Goal: Task Accomplishment & Management: Complete application form

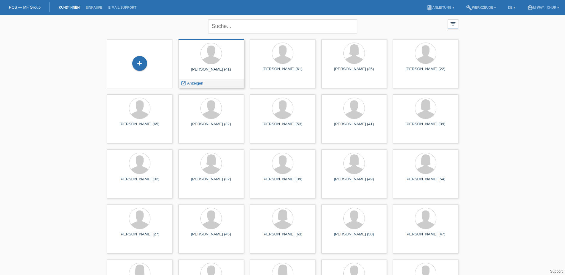
click at [211, 68] on div "Kenan Safran (41)" at bounding box center [211, 72] width 56 height 10
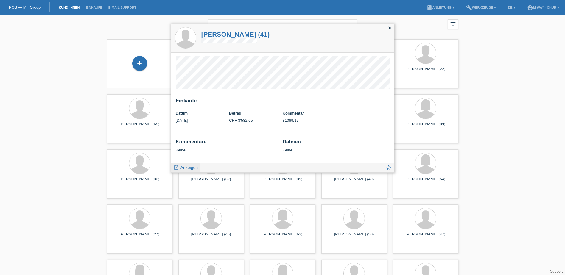
click at [187, 168] on span "Anzeigen" at bounding box center [188, 167] width 17 height 5
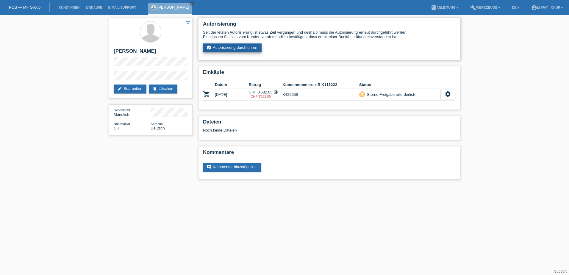
click at [240, 48] on link "assignment_turned_in Autorisierung durchführen" at bounding box center [232, 47] width 59 height 9
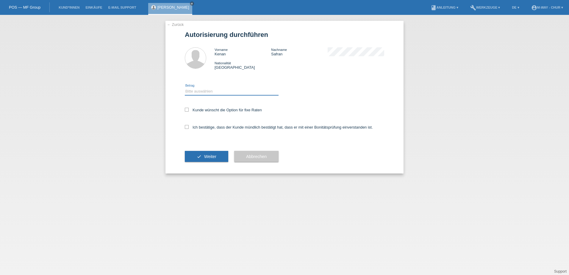
click at [193, 91] on select "Bitte auswählen CHF 1.00 - CHF 499.00 CHF 500.00 - CHF 1'999.00 CHF 2'000.00 - …" at bounding box center [232, 91] width 94 height 7
select select "3"
click at [185, 88] on select "Bitte auswählen CHF 1.00 - CHF 499.00 CHF 500.00 - CHF 1'999.00 CHF 2'000.00 - …" at bounding box center [232, 91] width 94 height 7
click at [186, 110] on icon at bounding box center [187, 110] width 4 height 4
click at [186, 110] on input "Kunde wünscht die Option für fixe Raten" at bounding box center [187, 110] width 4 height 4
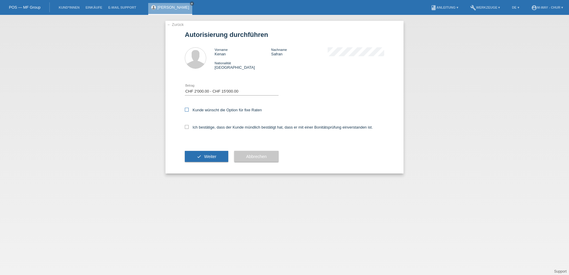
checkbox input "true"
click at [188, 127] on icon at bounding box center [187, 127] width 4 height 4
click at [188, 127] on input "Ich bestätige, dass der Kunde mündlich bestätigt hat, dass er mit einer Bonität…" at bounding box center [187, 127] width 4 height 4
checkbox input "true"
click at [214, 155] on span "Weiter" at bounding box center [210, 156] width 12 height 5
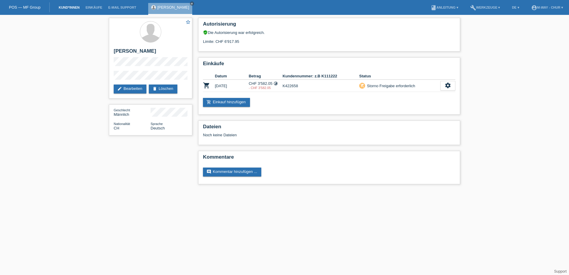
click at [74, 8] on link "Kund*innen" at bounding box center [69, 8] width 27 height 4
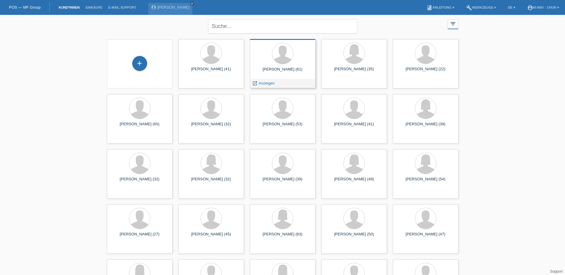
click at [286, 71] on div "[PERSON_NAME] (61)" at bounding box center [283, 72] width 56 height 10
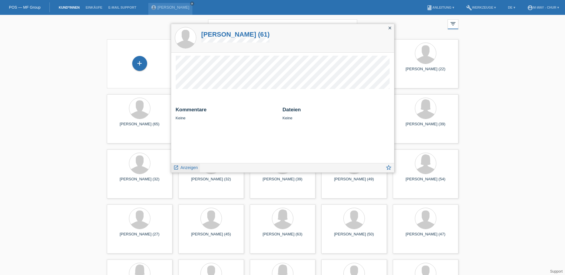
click at [188, 167] on span "Anzeigen" at bounding box center [188, 167] width 17 height 5
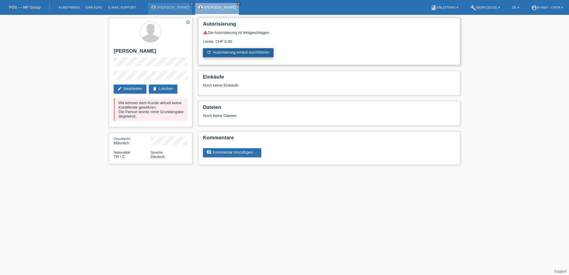
click at [257, 52] on link "refresh Autorisierung erneut durchführen" at bounding box center [238, 52] width 71 height 9
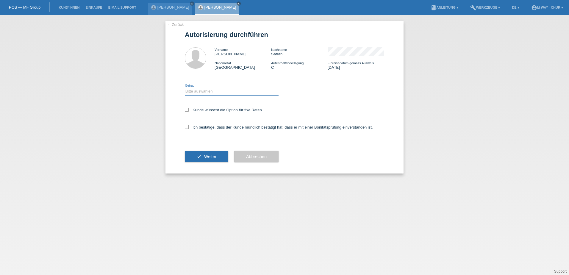
click at [201, 93] on select "Bitte auswählen CHF 1.00 - CHF 499.00 CHF 500.00 - CHF 1'999.00 CHF 2'000.00 - …" at bounding box center [232, 91] width 94 height 7
select select "3"
click at [185, 88] on select "Bitte auswählen CHF 1.00 - CHF 499.00 CHF 500.00 - CHF 1'999.00 CHF 2'000.00 - …" at bounding box center [232, 91] width 94 height 7
click at [185, 109] on icon at bounding box center [187, 110] width 4 height 4
click at [185, 109] on input "Kunde wünscht die Option für fixe Raten" at bounding box center [187, 110] width 4 height 4
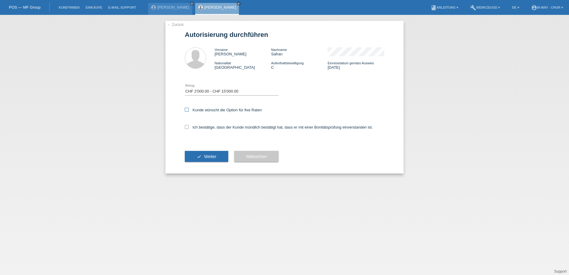
checkbox input "true"
click at [188, 129] on label "Ich bestätige, dass der Kunde mündlich bestätigt hat, dass er mit einer Bonität…" at bounding box center [279, 127] width 188 height 4
click at [188, 129] on input "Ich bestätige, dass der Kunde mündlich bestätigt hat, dass er mit einer Bonität…" at bounding box center [187, 127] width 4 height 4
checkbox input "true"
click at [204, 158] on button "check Weiter" at bounding box center [206, 156] width 43 height 11
